Goal: Transaction & Acquisition: Book appointment/travel/reservation

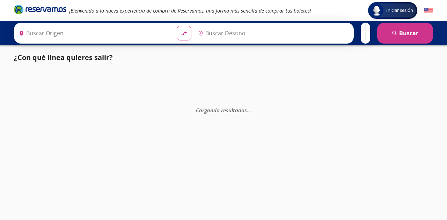
type input "[GEOGRAPHIC_DATA], [GEOGRAPHIC_DATA]"
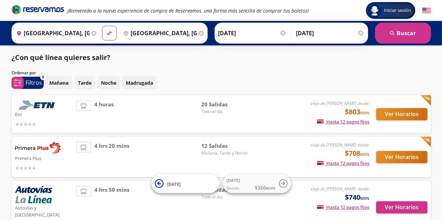
click at [38, 107] on img at bounding box center [37, 105] width 45 height 9
click at [384, 116] on button "Ver Horarios" at bounding box center [401, 114] width 51 height 12
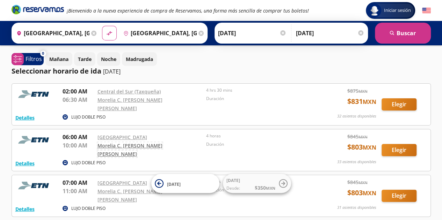
click at [162, 144] on link "Morelia C. [PERSON_NAME] [PERSON_NAME]" at bounding box center [129, 150] width 65 height 15
click at [392, 144] on button "Elegir" at bounding box center [399, 150] width 35 height 12
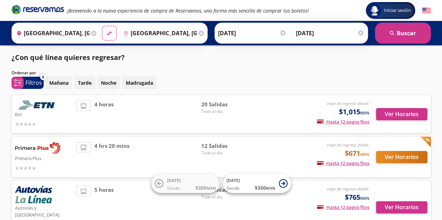
click at [266, 112] on div "viaje de regreso desde: $1,015 MXN Hasta 12 pagos fijos Pagos fijos en compras …" at bounding box center [311, 115] width 116 height 28
click at [401, 113] on button "Ver Horarios" at bounding box center [401, 114] width 51 height 12
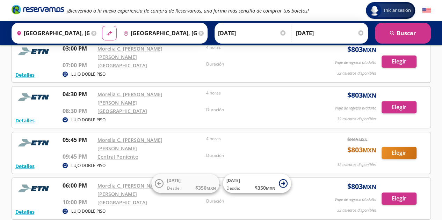
scroll to position [280, 0]
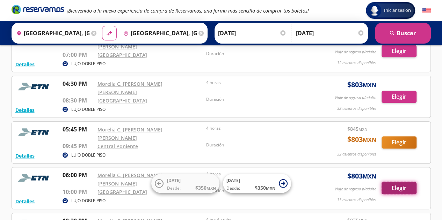
click at [393, 182] on button "Elegir" at bounding box center [399, 188] width 35 height 12
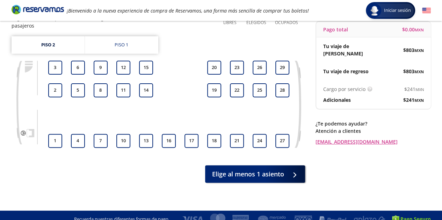
scroll to position [70, 0]
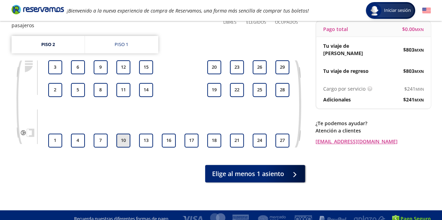
click at [121, 135] on button "10" at bounding box center [123, 141] width 14 height 14
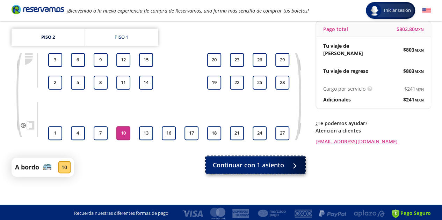
click at [272, 167] on span "Continuar con 1 asiento" at bounding box center [248, 165] width 71 height 9
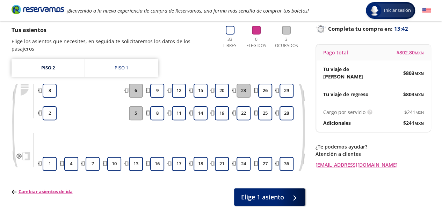
scroll to position [70, 0]
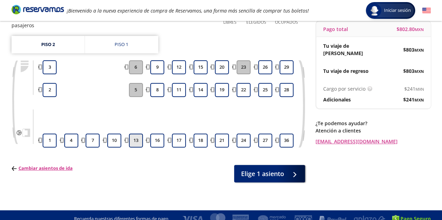
click at [133, 136] on button "13" at bounding box center [136, 141] width 14 height 14
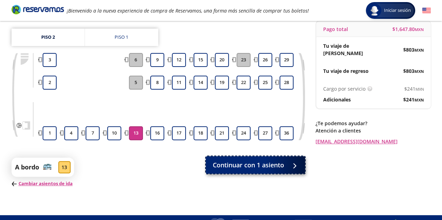
click at [281, 167] on span "Continuar con 1 asiento" at bounding box center [248, 165] width 71 height 9
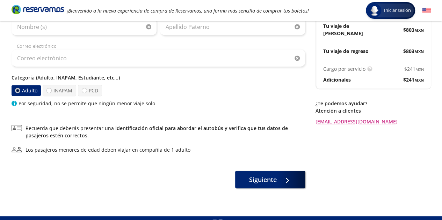
scroll to position [103, 0]
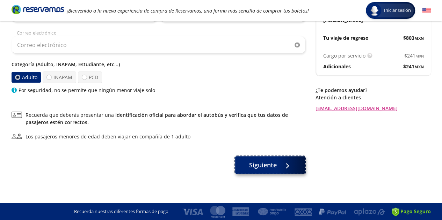
click at [272, 164] on span "Siguiente" at bounding box center [263, 165] width 28 height 9
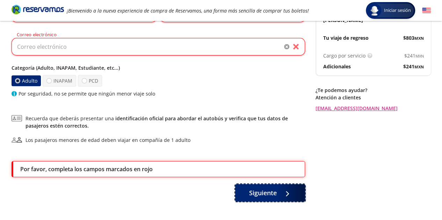
scroll to position [129, 0]
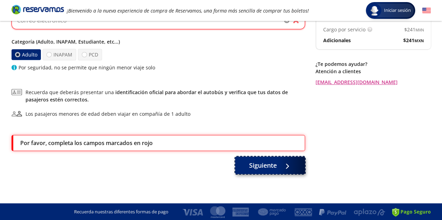
click at [273, 166] on span "Siguiente" at bounding box center [263, 165] width 28 height 9
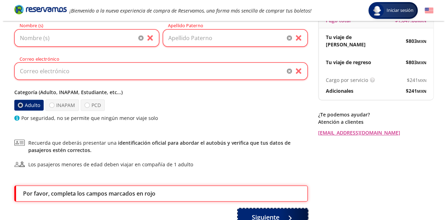
scroll to position [0, 0]
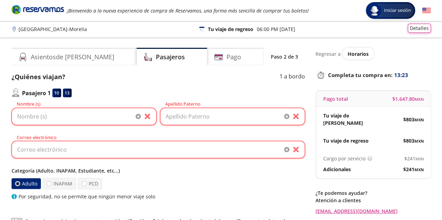
click at [420, 30] on button "Detalles" at bounding box center [419, 28] width 23 height 9
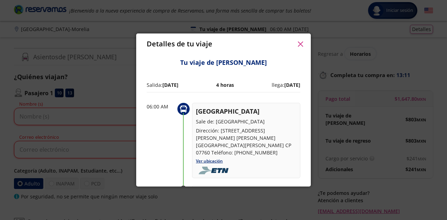
click at [302, 45] on icon "button" at bounding box center [300, 44] width 5 height 5
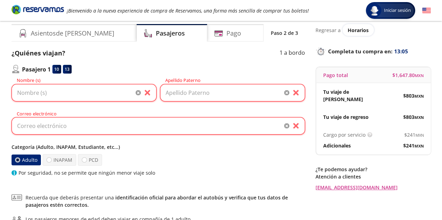
scroll to position [35, 0]
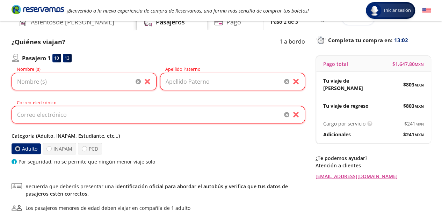
click at [400, 64] on span "$ 1,647.80 MXN" at bounding box center [407, 63] width 31 height 7
copy div "$ 1,647.80 MXN"
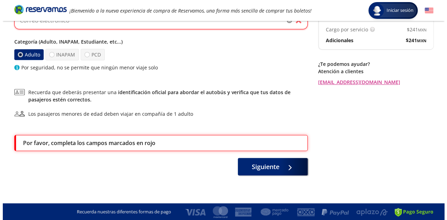
scroll to position [0, 0]
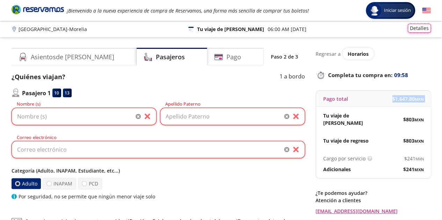
click at [427, 30] on button "Detalles" at bounding box center [419, 28] width 23 height 9
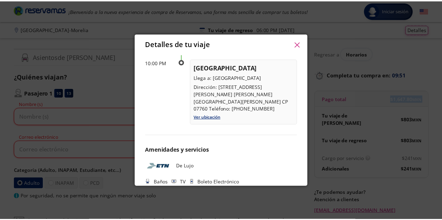
scroll to position [404, 0]
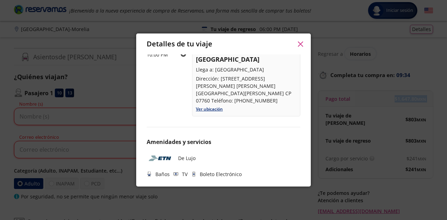
click at [302, 44] on icon "button" at bounding box center [300, 44] width 5 height 5
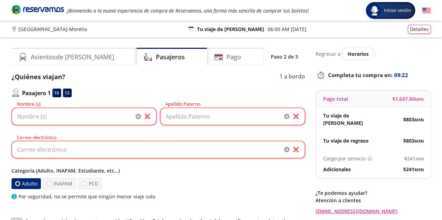
click at [336, 26] on div "[GEOGRAPHIC_DATA] - Morelia 126 Tu viaje de ida 06:00 AM [DATE] Detalles" at bounding box center [221, 29] width 419 height 9
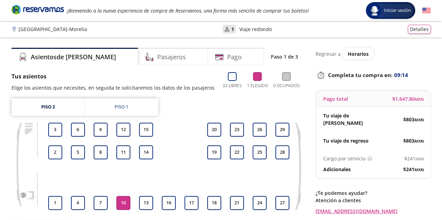
click at [29, 9] on icon "Brand Logo" at bounding box center [38, 9] width 52 height 10
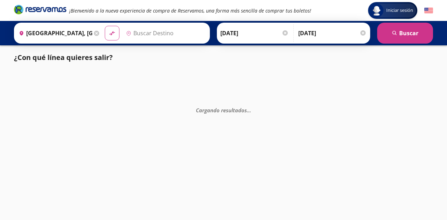
type input "[GEOGRAPHIC_DATA], [GEOGRAPHIC_DATA]"
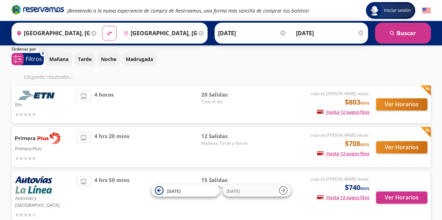
scroll to position [35, 0]
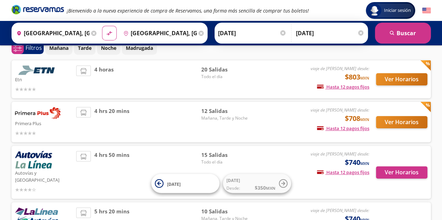
click at [148, 117] on div "4 hrs 20 mins" at bounding box center [138, 122] width 125 height 30
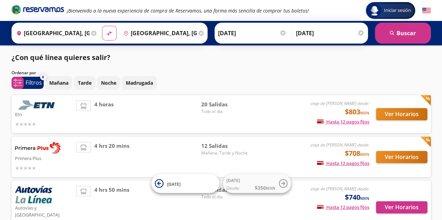
scroll to position [0, 0]
click at [388, 156] on button "Ver Horarios" at bounding box center [401, 157] width 51 height 12
click at [58, 82] on p "Mañana" at bounding box center [58, 82] width 19 height 7
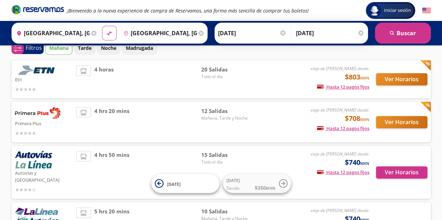
scroll to position [70, 0]
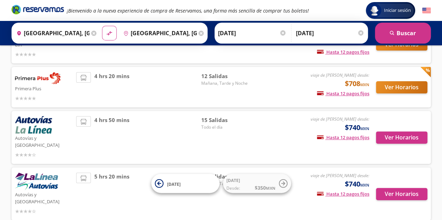
click at [152, 131] on div "4 hrs 50 mins" at bounding box center [138, 137] width 125 height 43
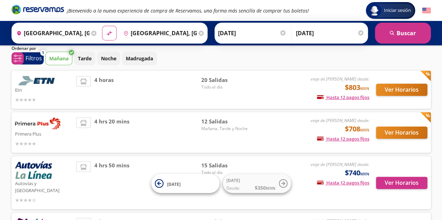
scroll to position [15, 0]
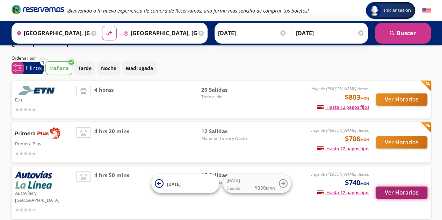
click at [394, 187] on button "Ver Horarios" at bounding box center [401, 193] width 51 height 12
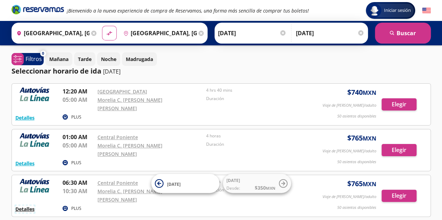
click at [22, 206] on button "Detalles" at bounding box center [24, 209] width 19 height 7
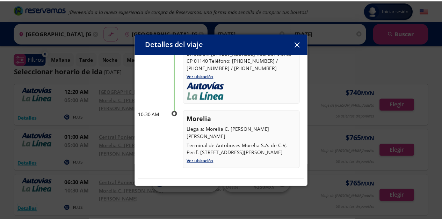
scroll to position [105, 0]
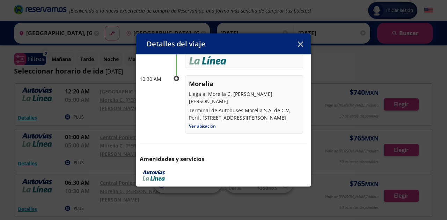
click at [301, 40] on button "button" at bounding box center [300, 44] width 10 height 10
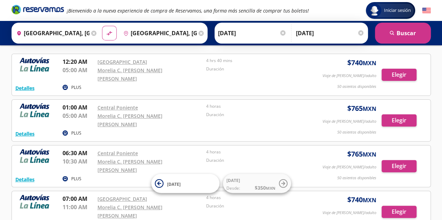
scroll to position [0, 0]
